Goal: Find specific page/section: Find specific page/section

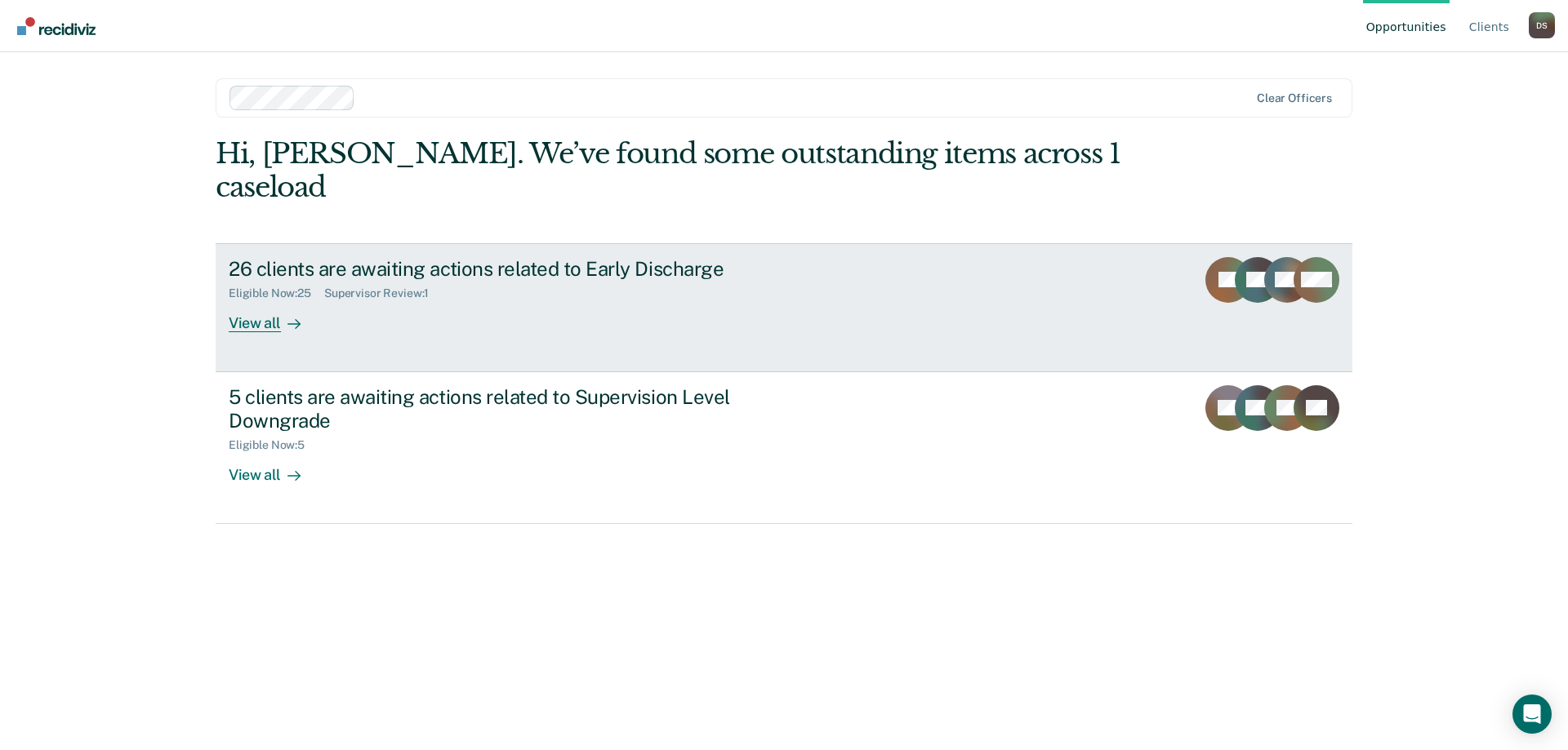
click at [257, 300] on div "View all" at bounding box center [274, 316] width 91 height 32
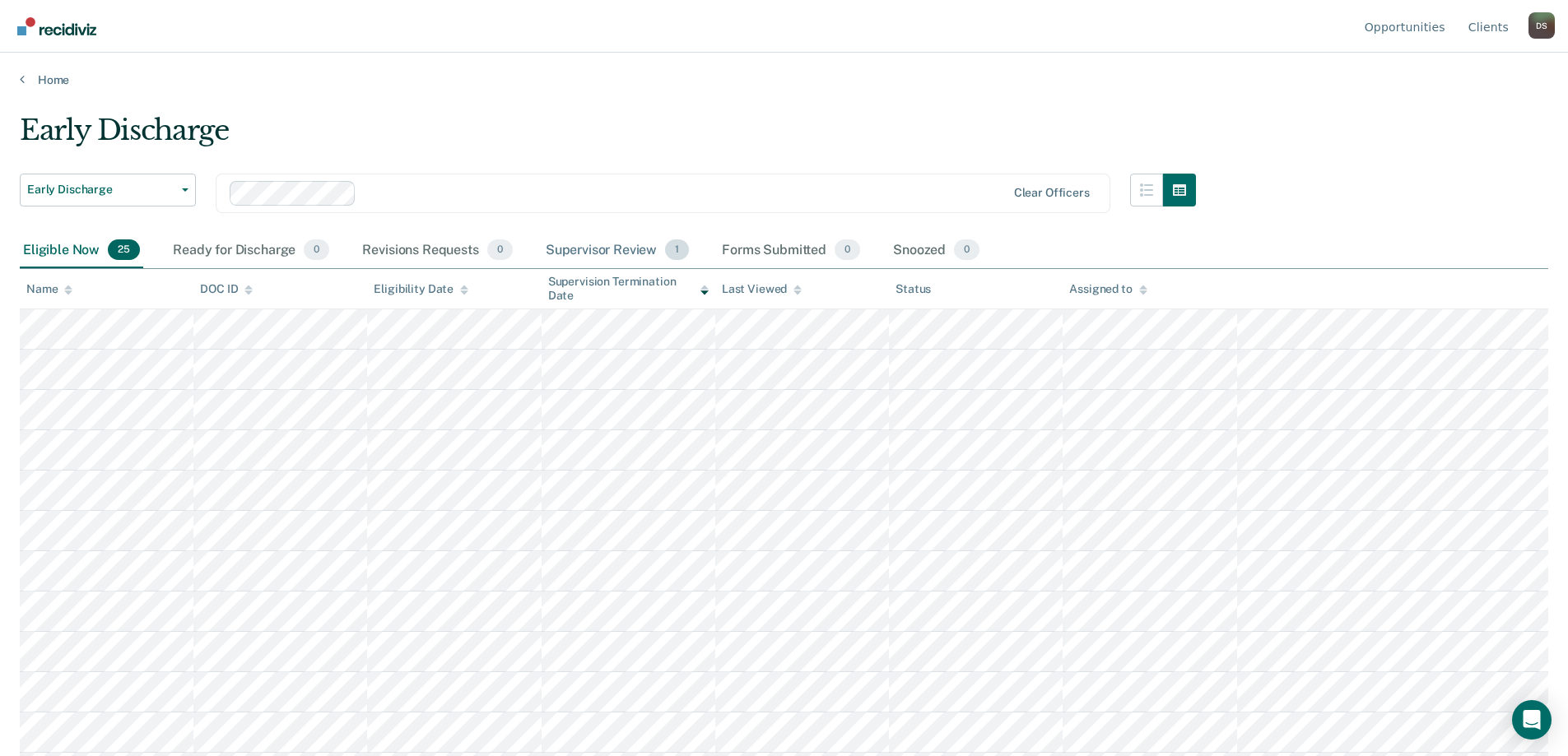
click at [596, 250] on div "Supervisor Review 1" at bounding box center [618, 250] width 151 height 36
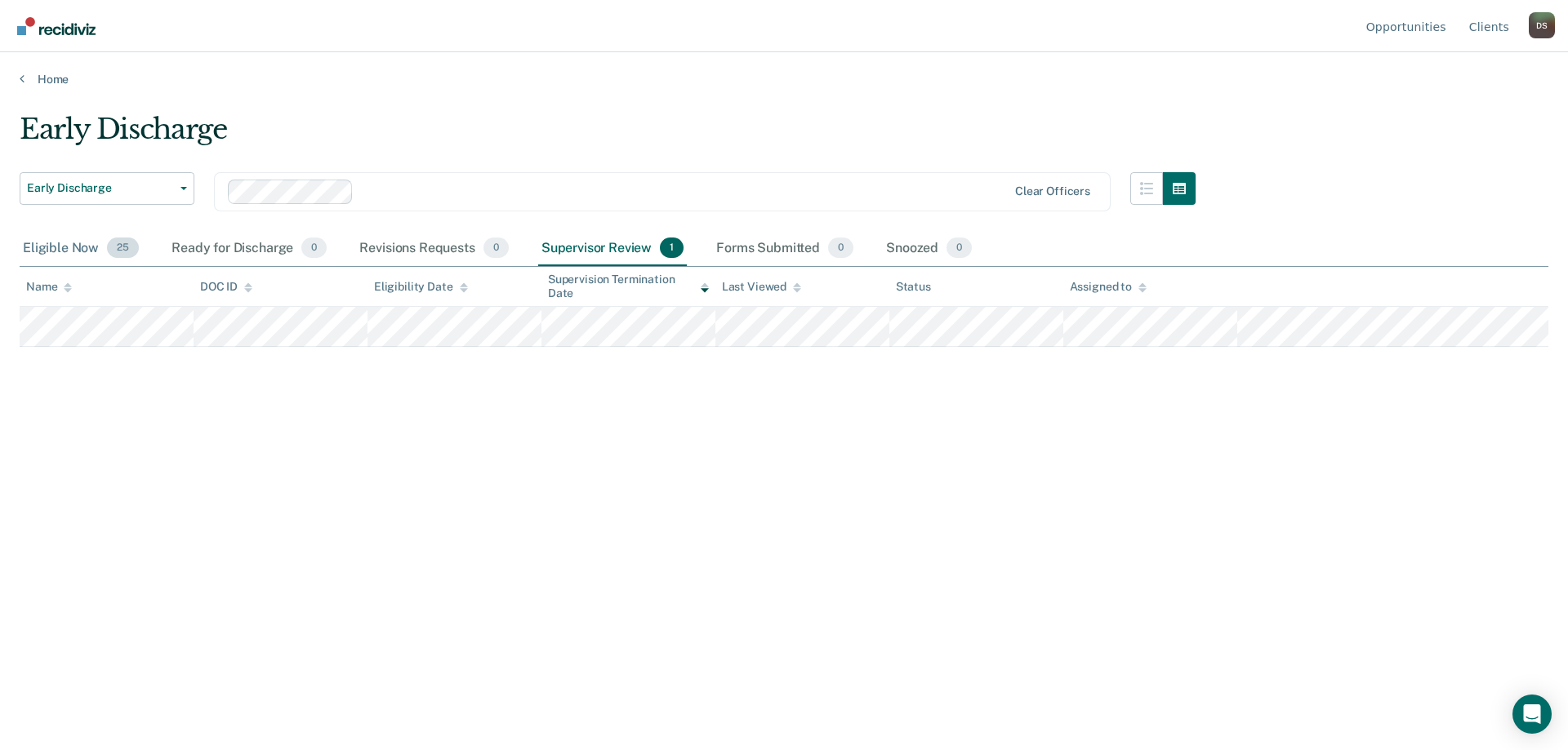
click at [61, 249] on div "Eligible Now 25" at bounding box center [81, 248] width 123 height 36
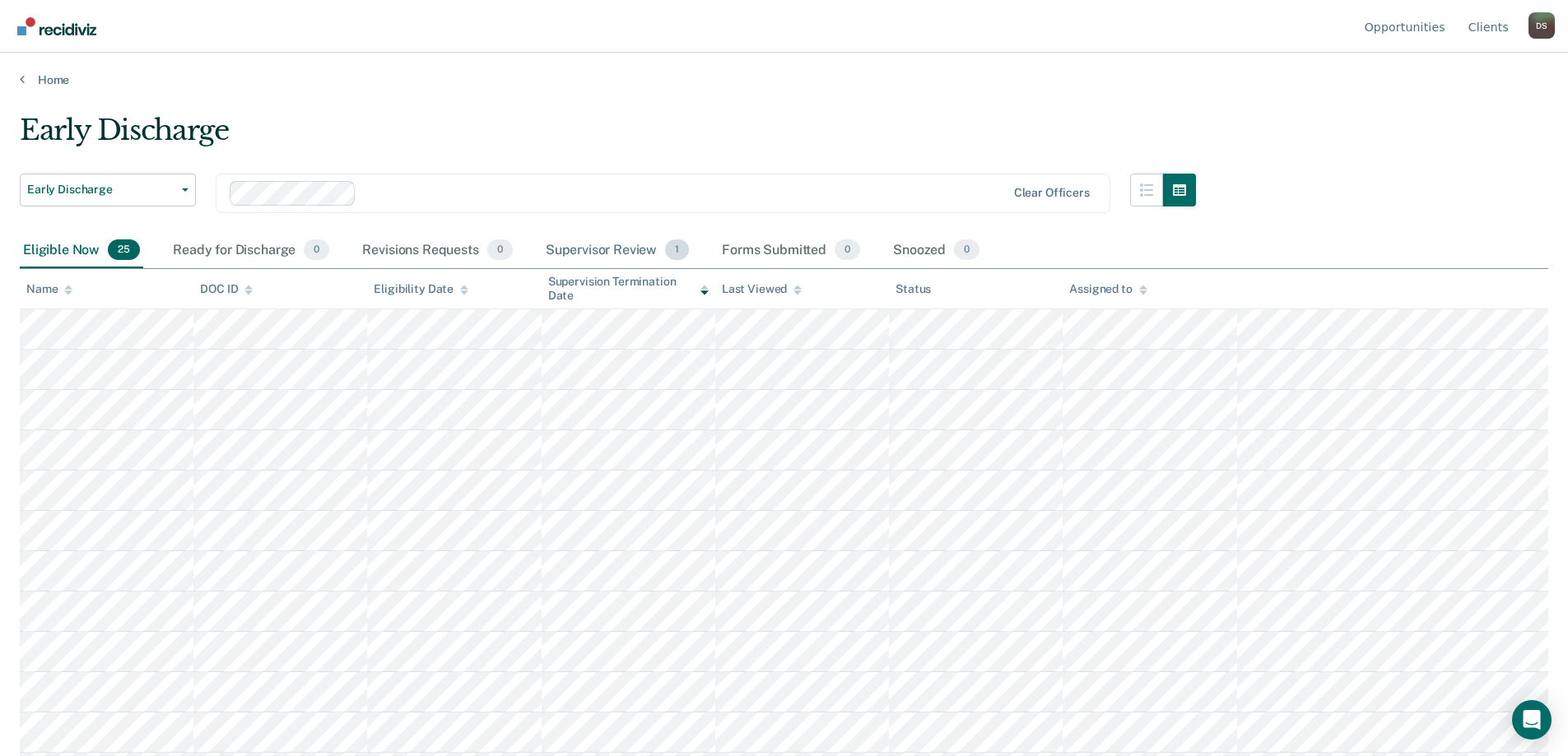
click at [618, 247] on div "Supervisor Review 1" at bounding box center [618, 250] width 151 height 36
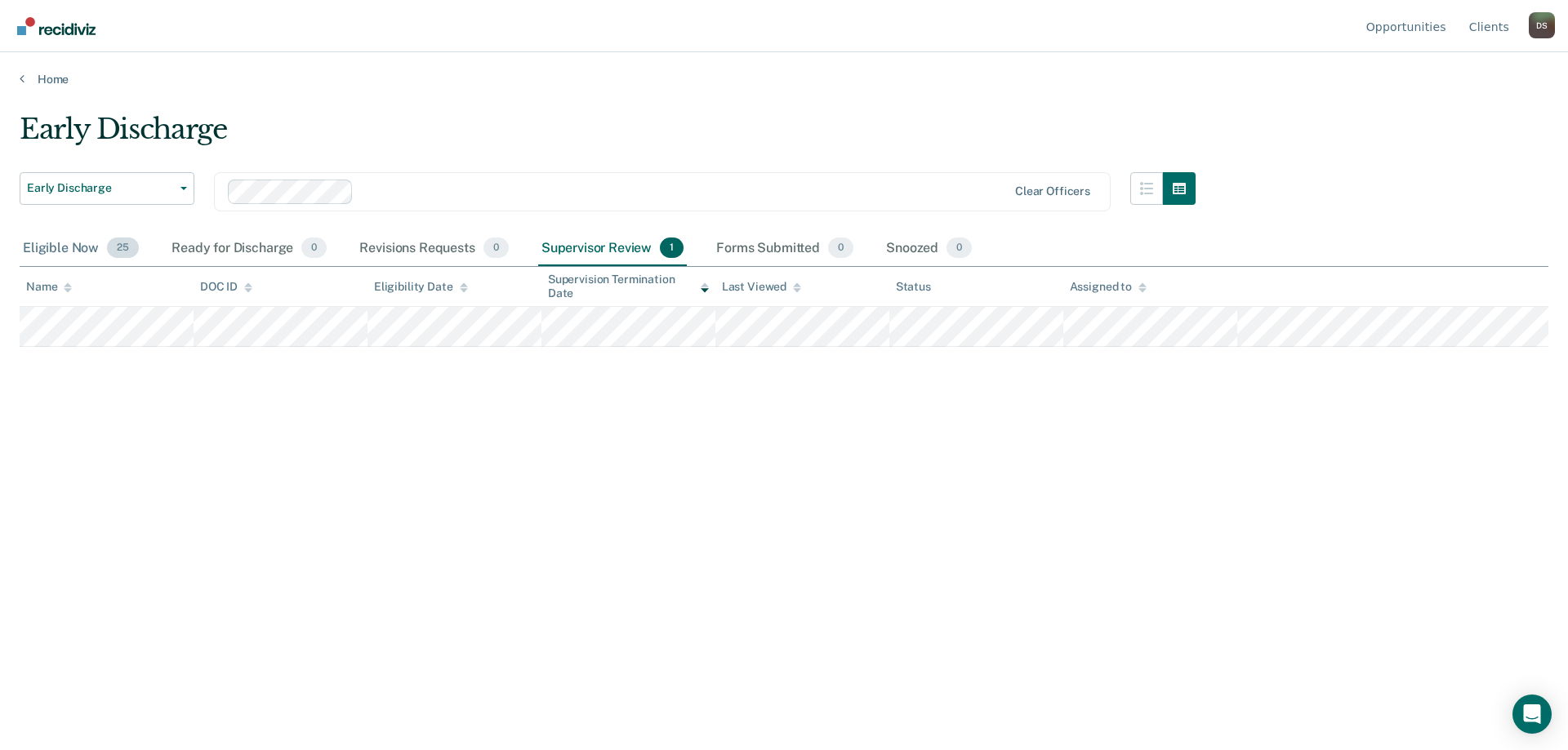
click at [88, 248] on div "Eligible Now 25" at bounding box center [81, 248] width 123 height 36
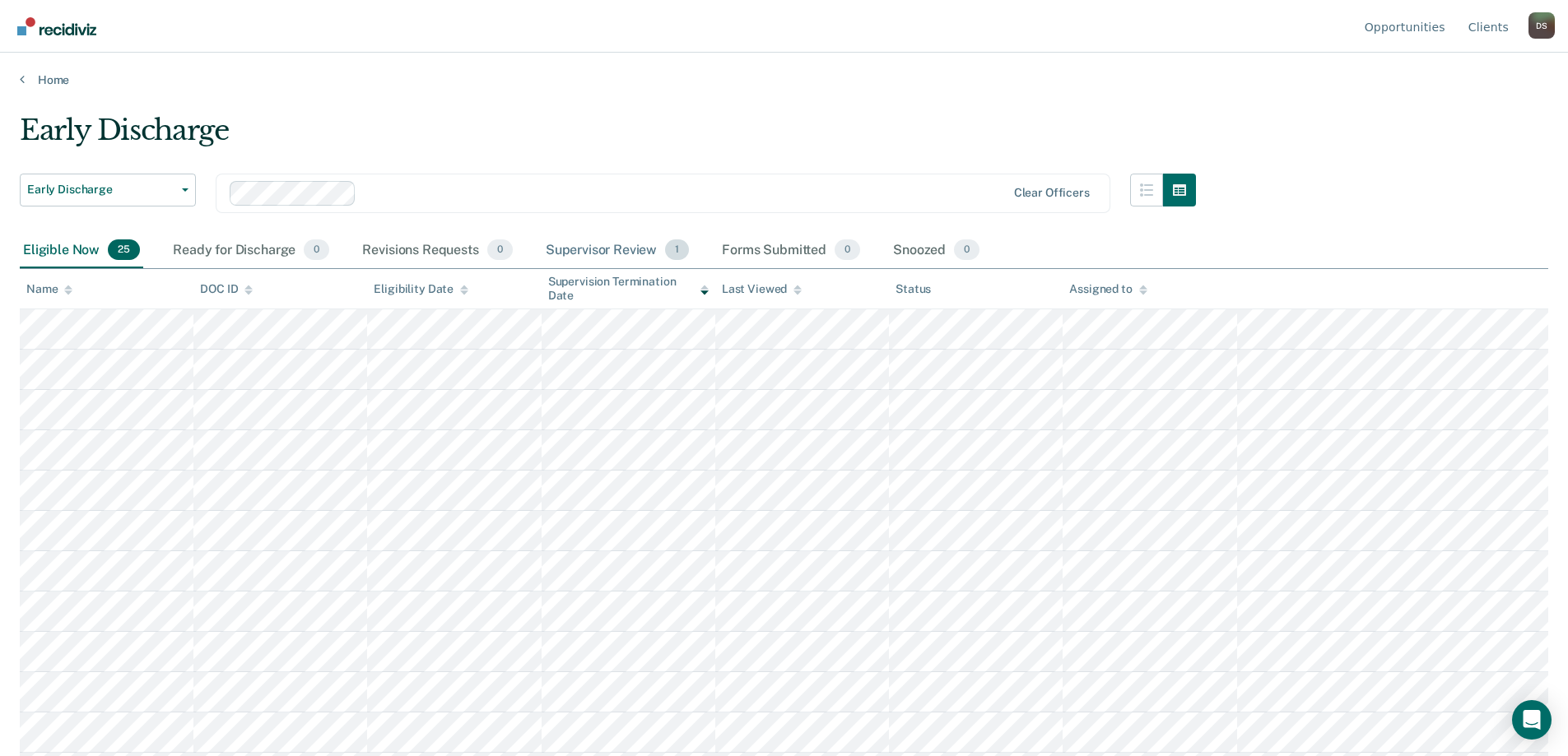
click at [577, 256] on div "Supervisor Review 1" at bounding box center [618, 250] width 151 height 36
